Goal: Task Accomplishment & Management: Complete application form

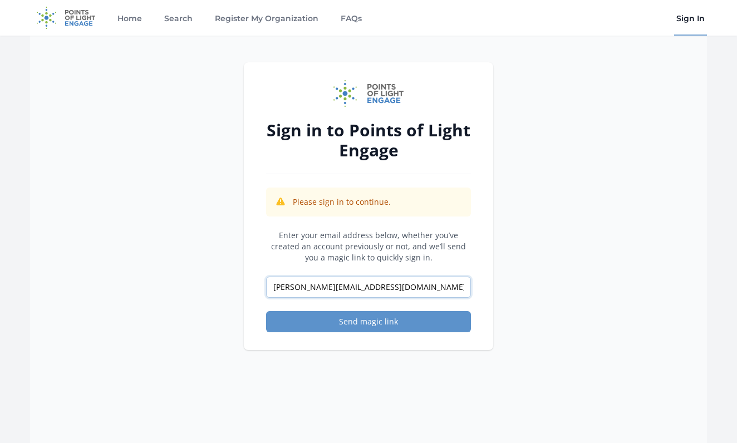
type input "[PERSON_NAME][EMAIL_ADDRESS][DOMAIN_NAME]"
click at [369, 322] on button "Send magic link" at bounding box center [368, 321] width 205 height 21
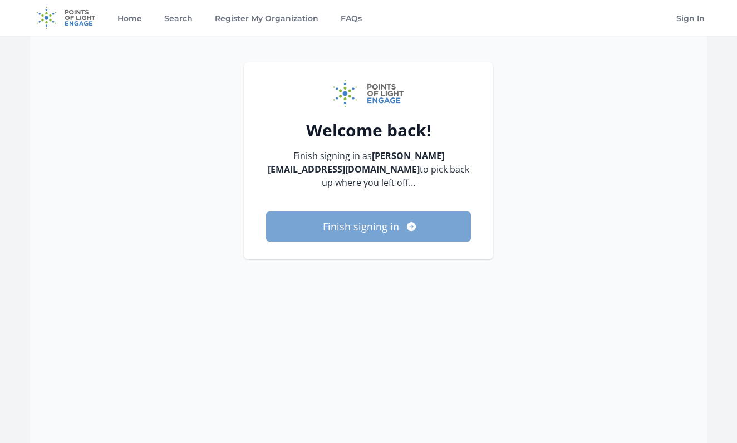
click at [390, 237] on button "Finish signing in" at bounding box center [368, 227] width 205 height 30
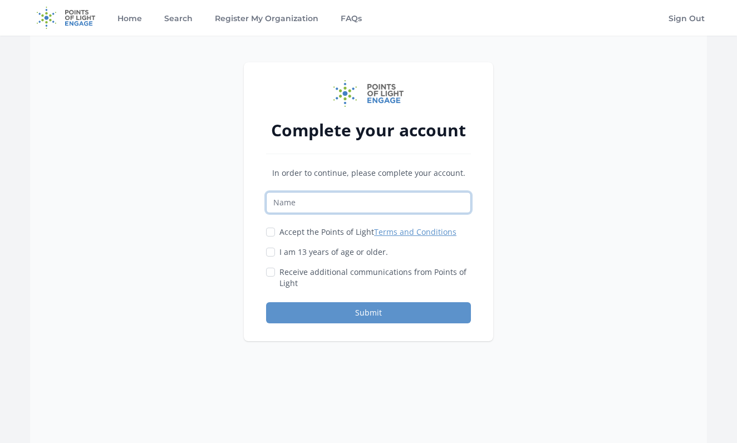
click at [345, 209] on input "Name" at bounding box center [368, 202] width 205 height 21
type input "Cape Cod Toy Library"
click at [270, 235] on input "Accept the Points of Light Terms and Conditions" at bounding box center [270, 232] width 9 height 9
checkbox input "true"
click at [272, 250] on input "I am 13 years of age or older." at bounding box center [270, 252] width 9 height 9
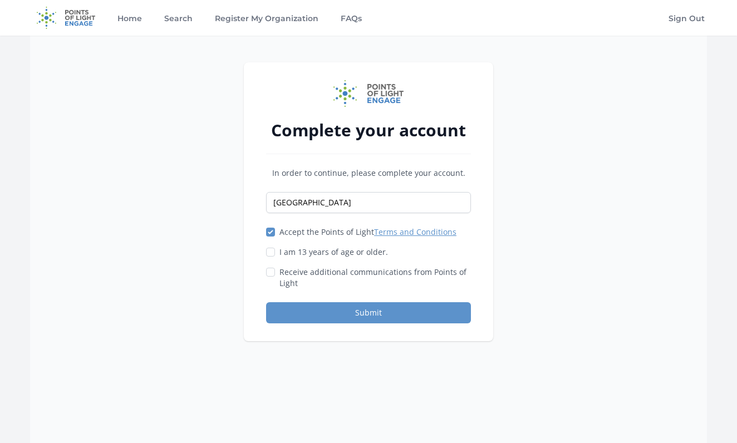
checkbox input "true"
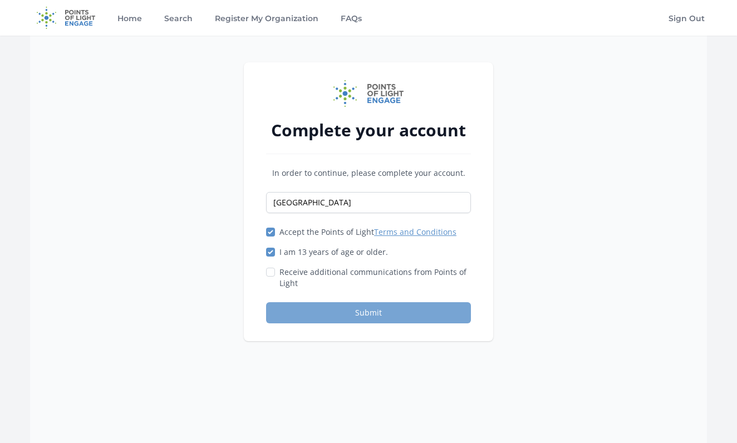
click at [402, 314] on button "Submit" at bounding box center [368, 312] width 205 height 21
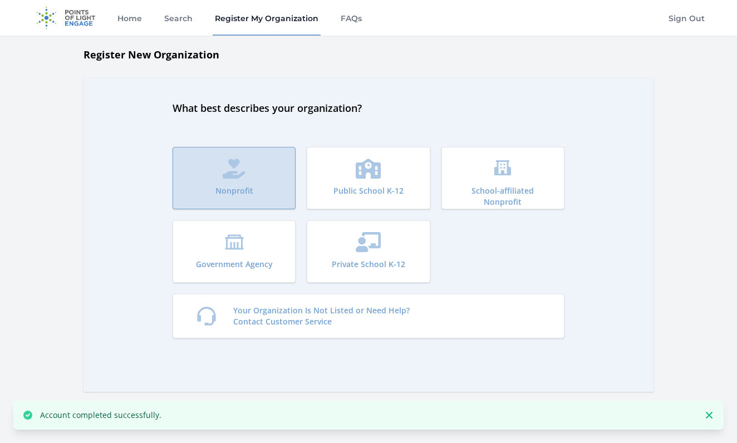
click at [255, 182] on button "Nonprofit" at bounding box center [234, 178] width 123 height 62
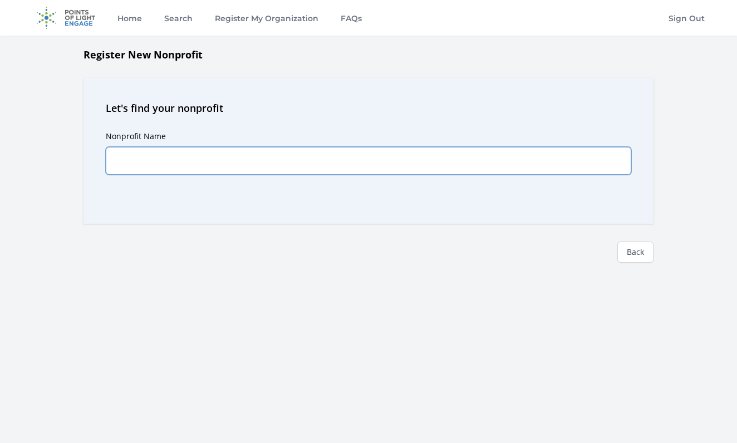
click at [228, 162] on input "Nonprofit Name" at bounding box center [369, 161] width 526 height 28
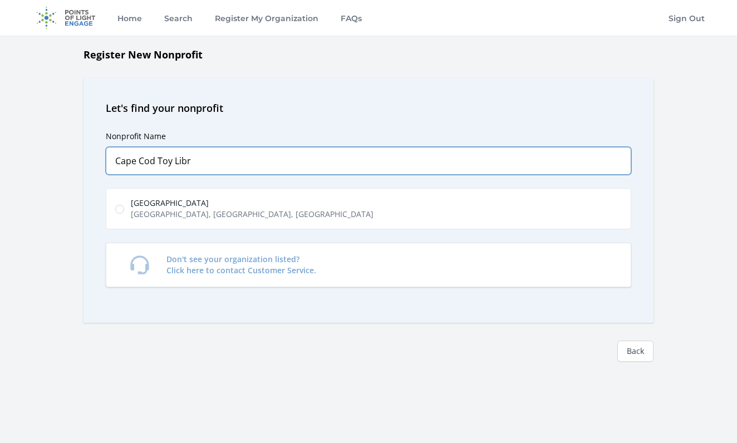
type input "Cape Cod Toy Libr"
click at [201, 213] on span "Main Street, West Barnstable, MA, USA" at bounding box center [252, 214] width 243 height 11
click at [124, 213] on input "Cape Cod Toy Library Main Street, West Barnstable, MA, USA" at bounding box center [119, 209] width 9 height 9
radio input "true"
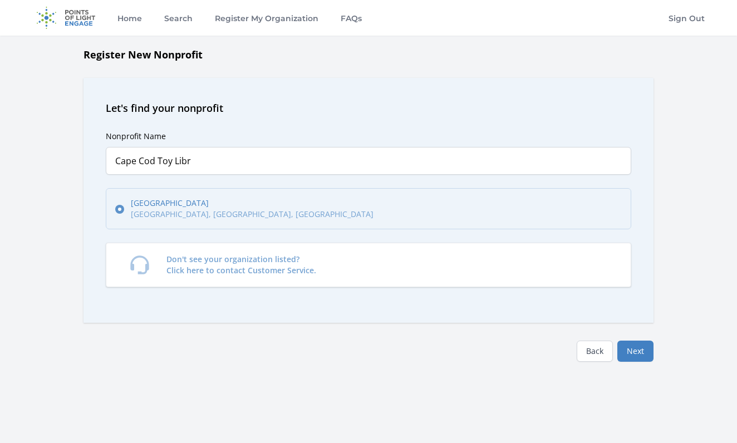
click at [634, 351] on button "Next" at bounding box center [636, 351] width 36 height 21
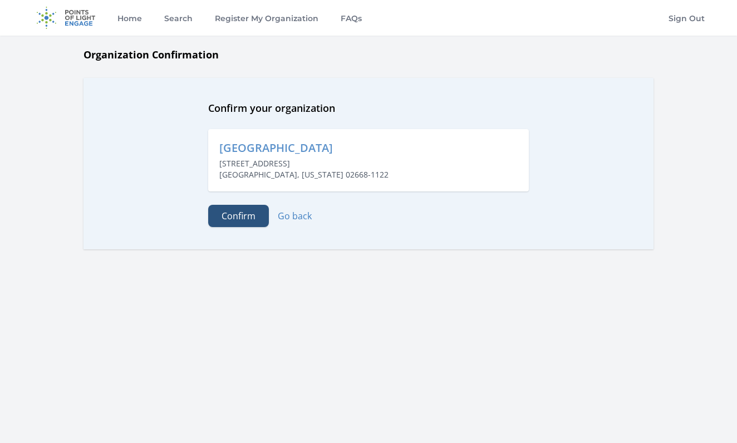
click at [247, 211] on button "Confirm" at bounding box center [238, 216] width 61 height 22
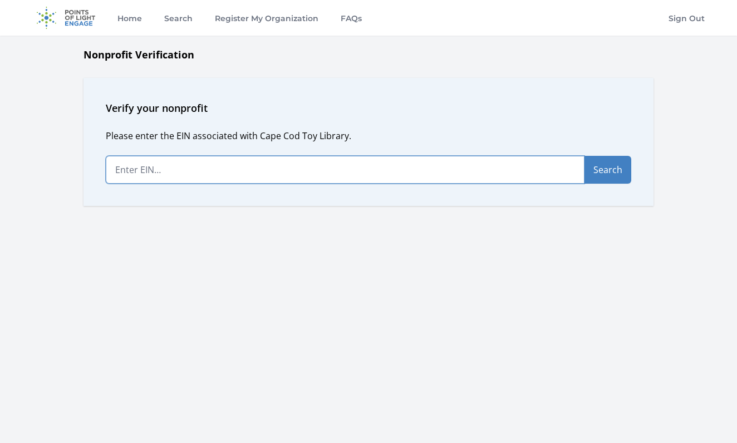
click at [158, 176] on input "text" at bounding box center [345, 170] width 479 height 28
type input "81-4954350"
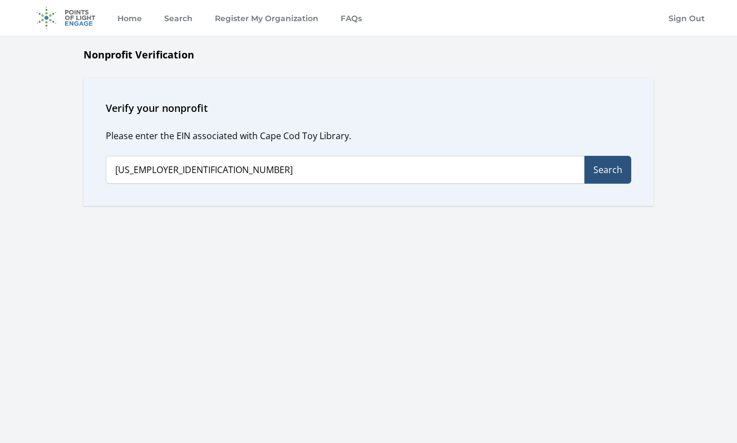
click at [599, 165] on button "Search" at bounding box center [608, 170] width 47 height 28
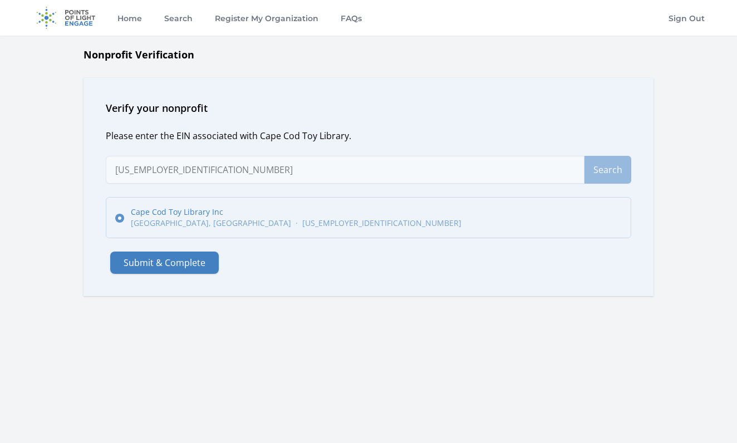
click at [173, 222] on span "EAST HARWICH, MA" at bounding box center [211, 223] width 160 height 11
click at [124, 222] on input "Cape Cod Toy Library Inc EAST HARWICH, MA · 81-4954350" at bounding box center [119, 218] width 9 height 9
click at [172, 263] on button "Submit & Complete" at bounding box center [164, 263] width 109 height 22
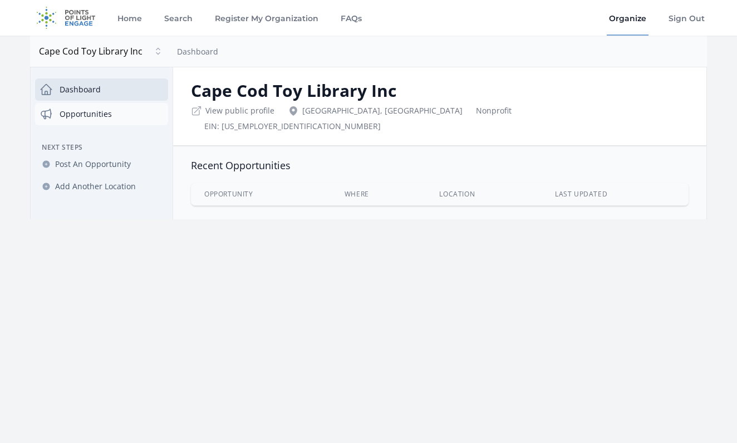
click at [90, 118] on link "Opportunities" at bounding box center [101, 114] width 133 height 22
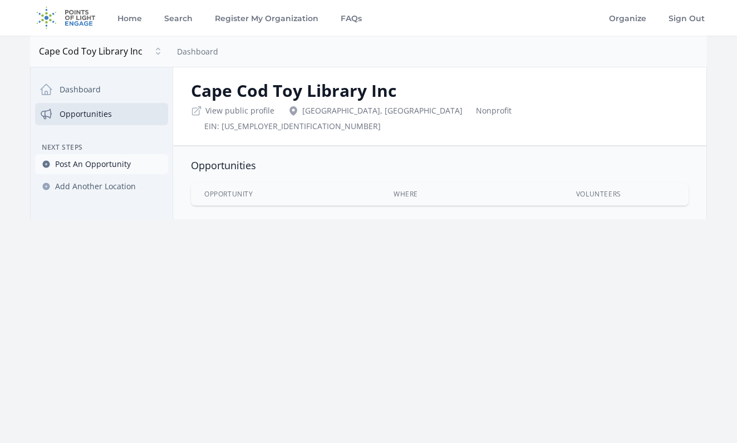
click at [116, 165] on span "Post An Opportunity" at bounding box center [93, 164] width 76 height 11
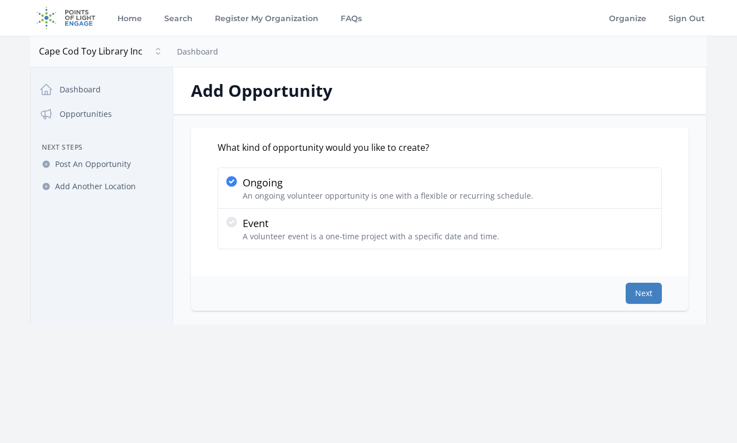
click at [650, 299] on button "Next" at bounding box center [644, 293] width 36 height 21
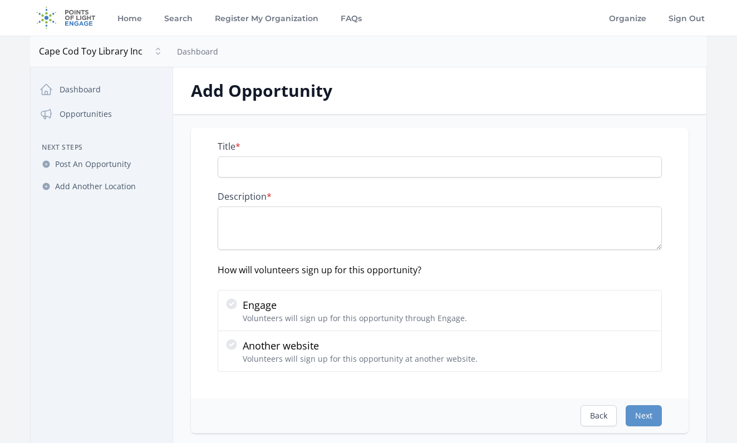
click at [73, 17] on img at bounding box center [66, 18] width 72 height 36
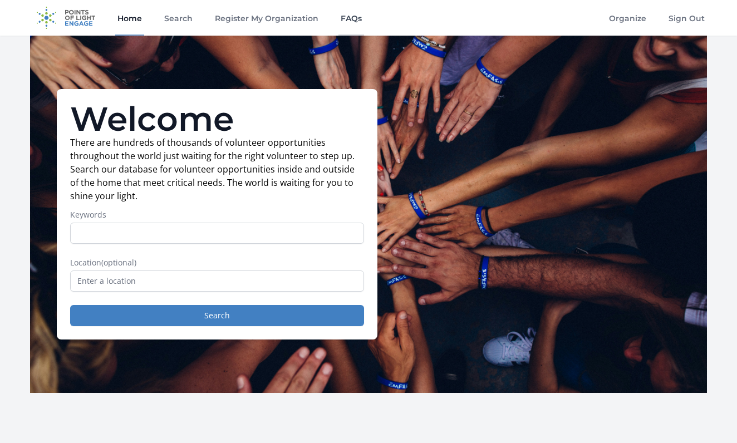
click at [356, 21] on link "FAQs" at bounding box center [352, 18] width 26 height 36
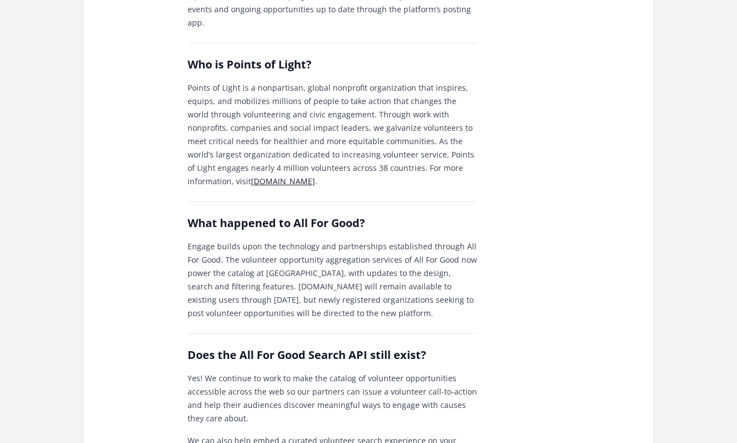
scroll to position [194, 0]
